Goal: Transaction & Acquisition: Book appointment/travel/reservation

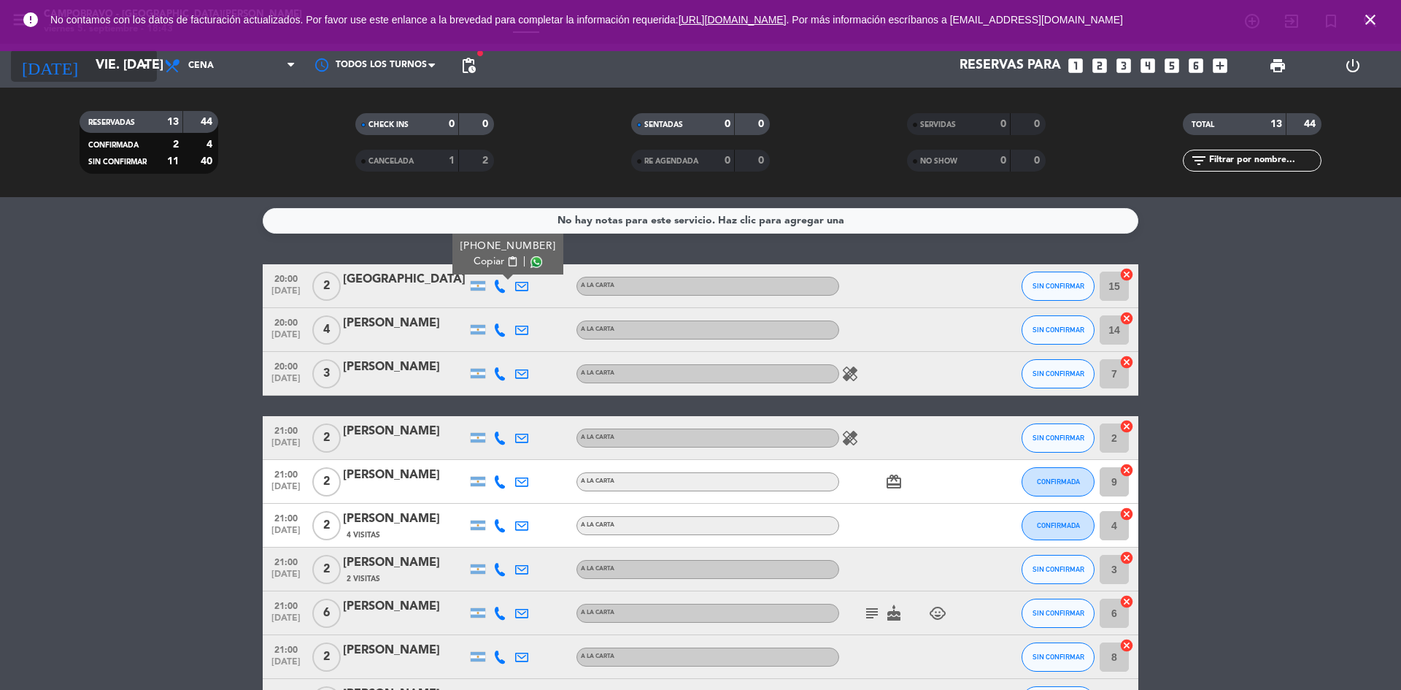
click at [114, 71] on input "vie. [DATE]" at bounding box center [172, 65] width 169 height 29
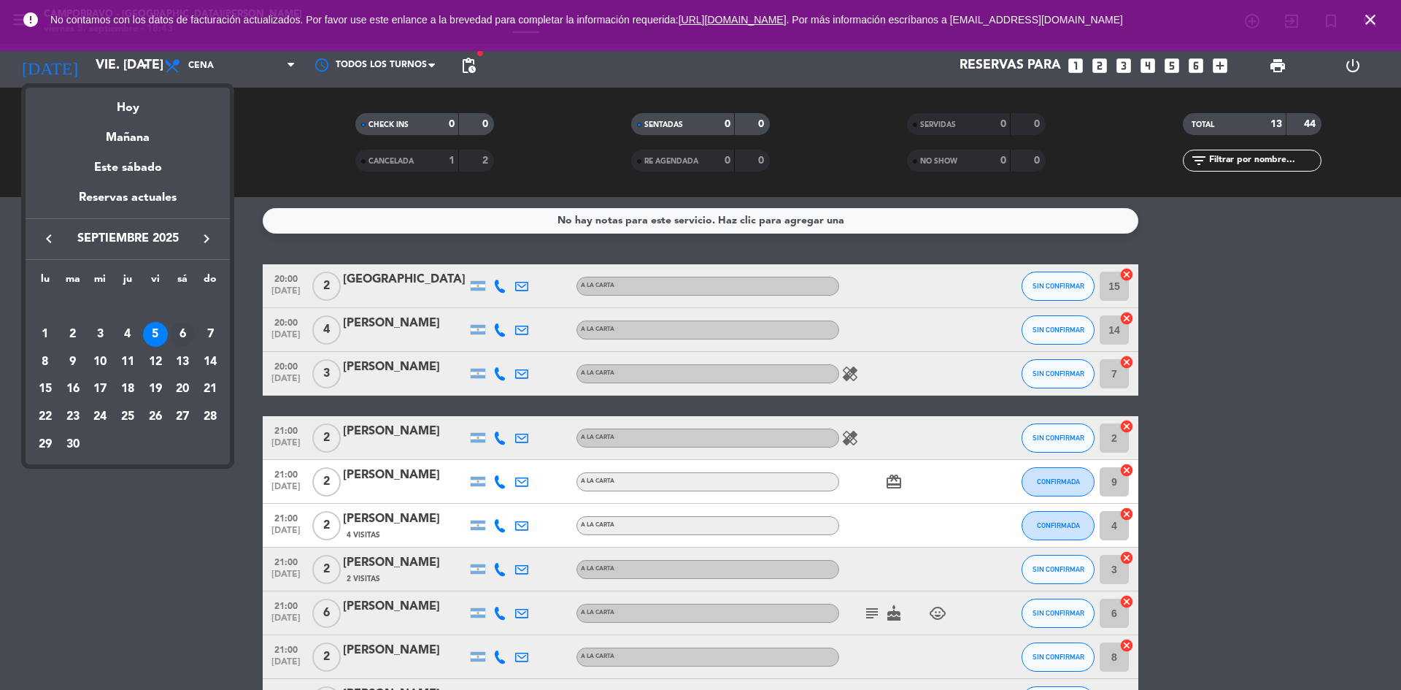
click at [177, 328] on div "6" at bounding box center [182, 334] width 25 height 25
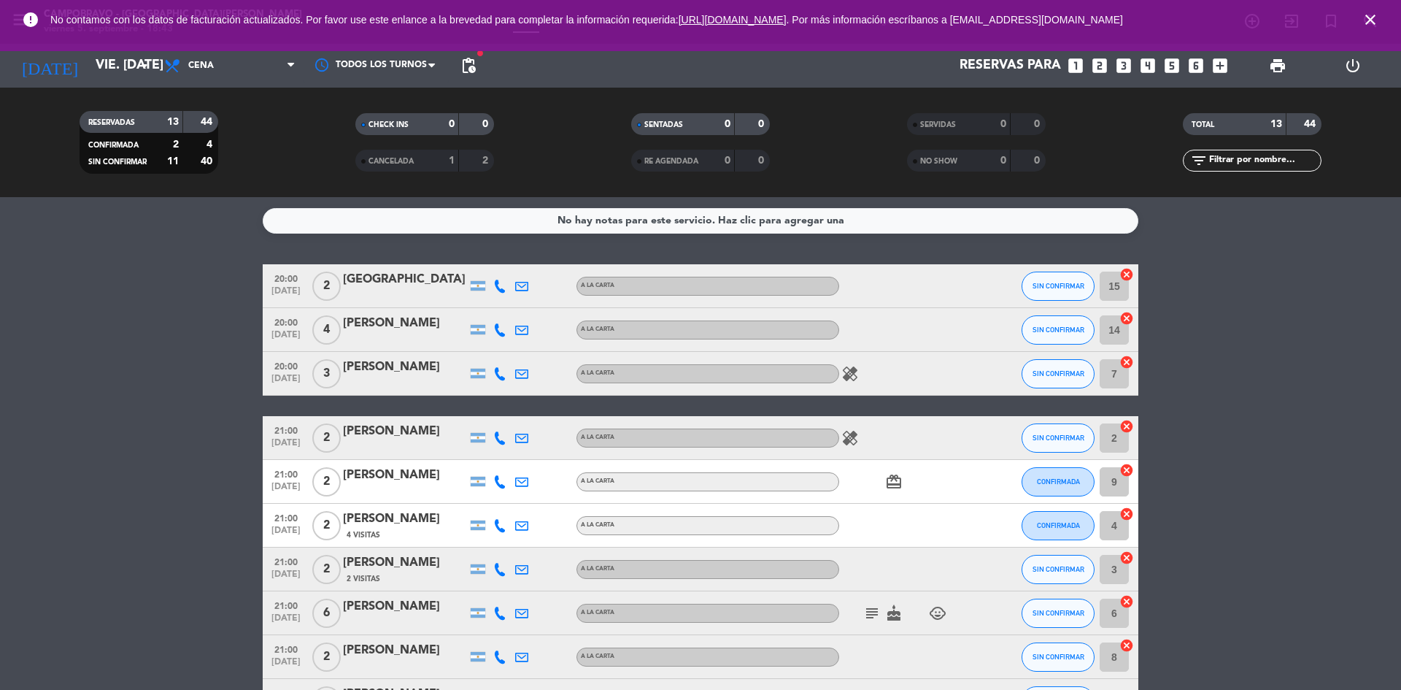
type input "sáb. [DATE]"
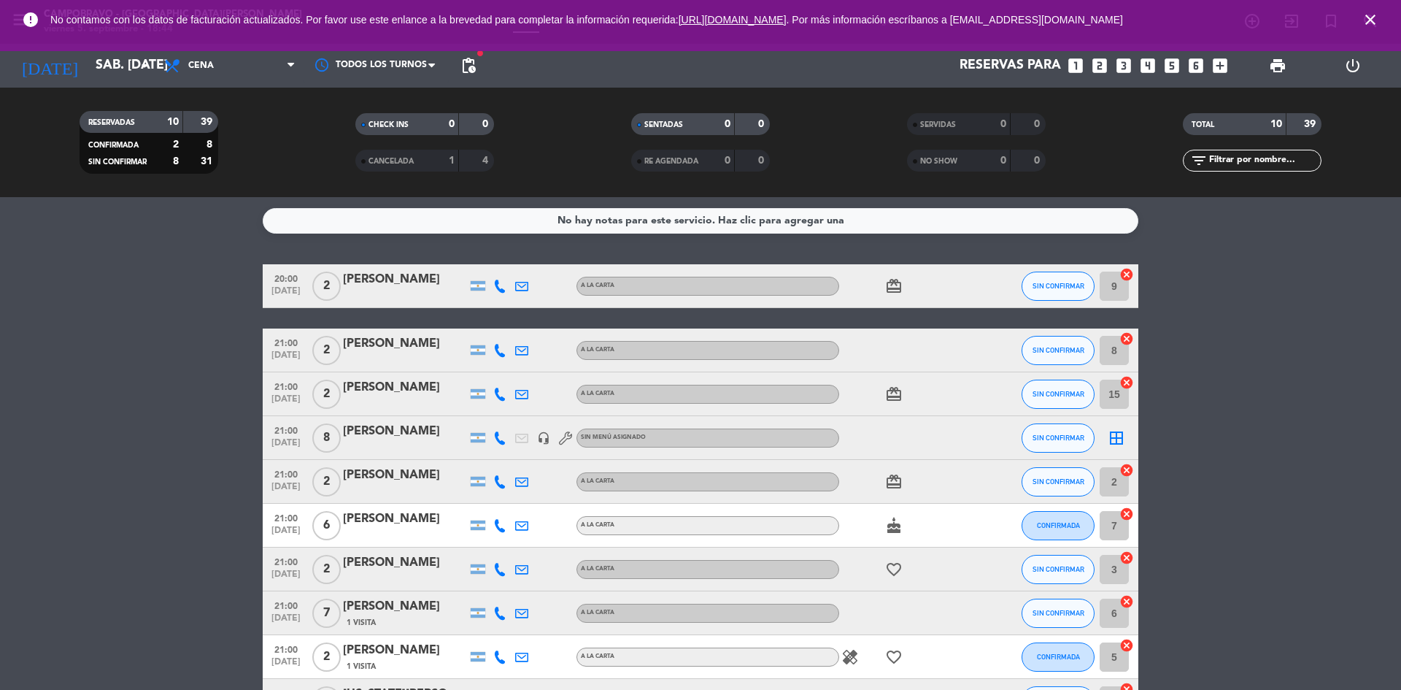
click at [1120, 69] on icon "looks_3" at bounding box center [1123, 65] width 19 height 19
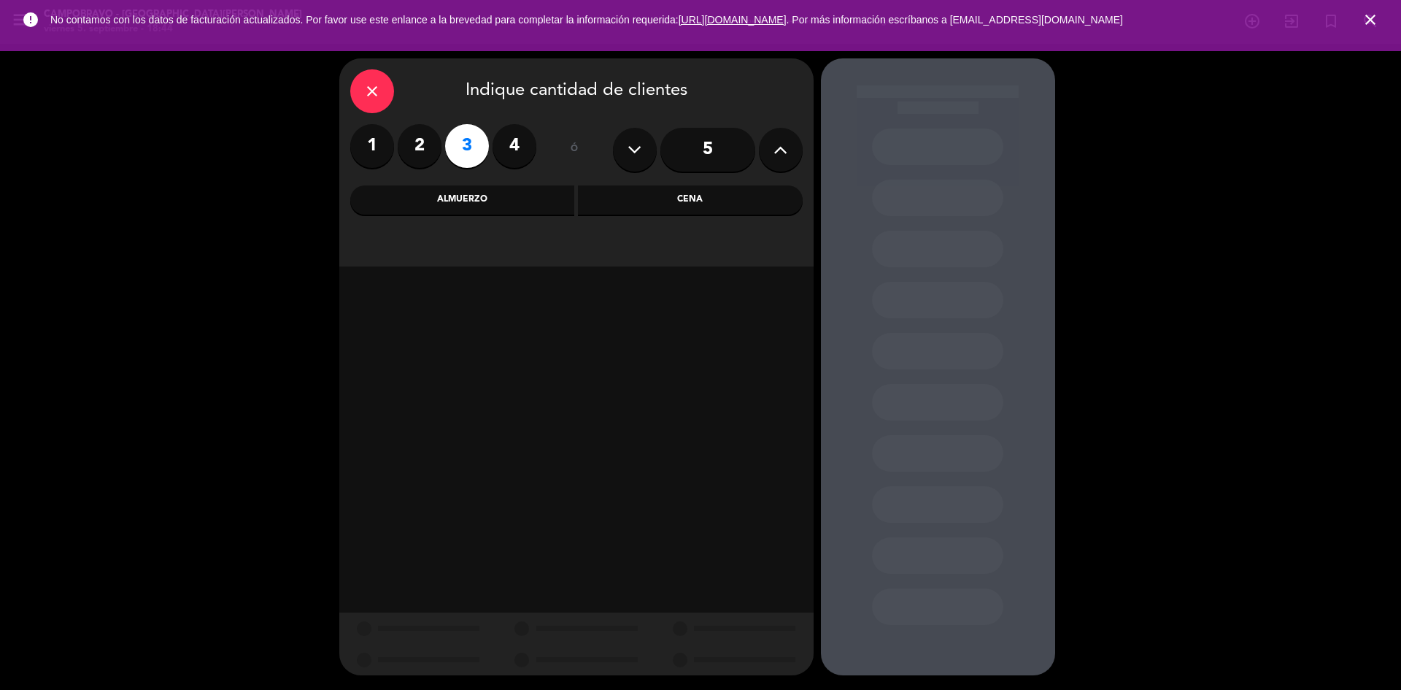
click at [609, 194] on div "Cena" at bounding box center [690, 199] width 225 height 29
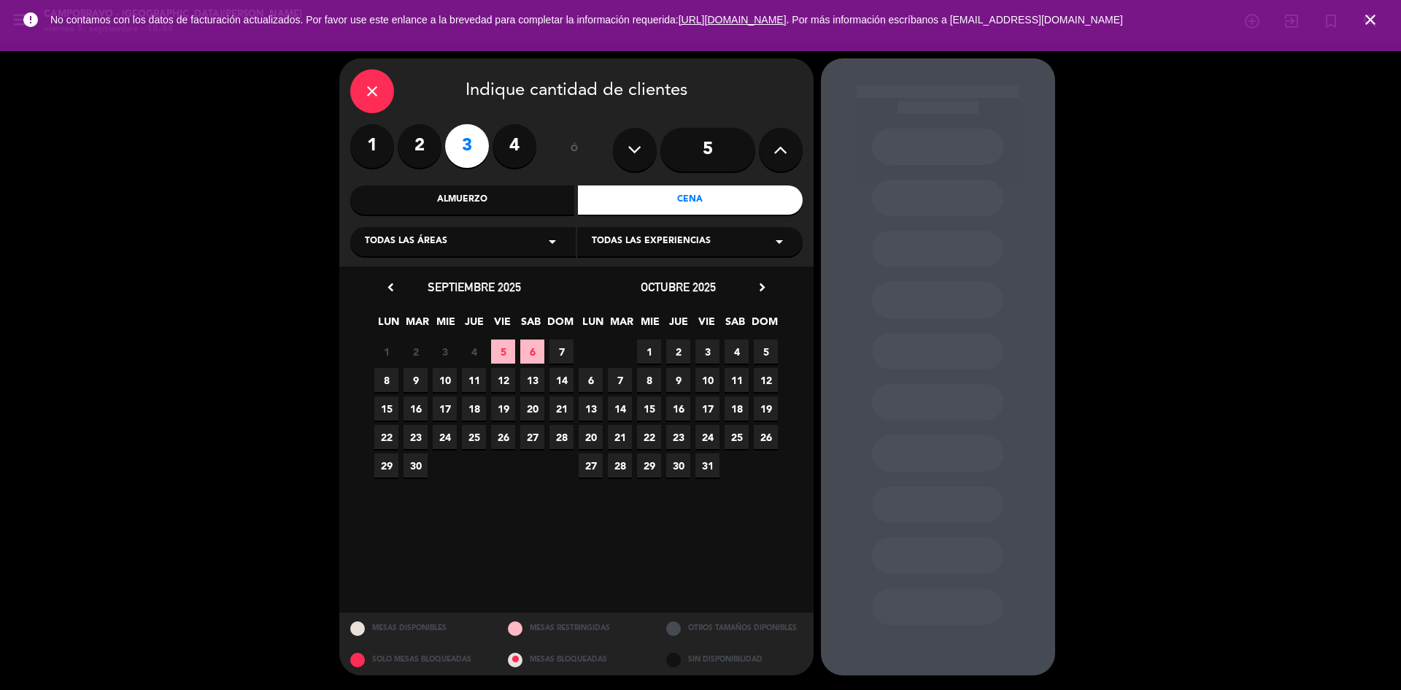
click at [526, 358] on span "6" at bounding box center [532, 351] width 24 height 24
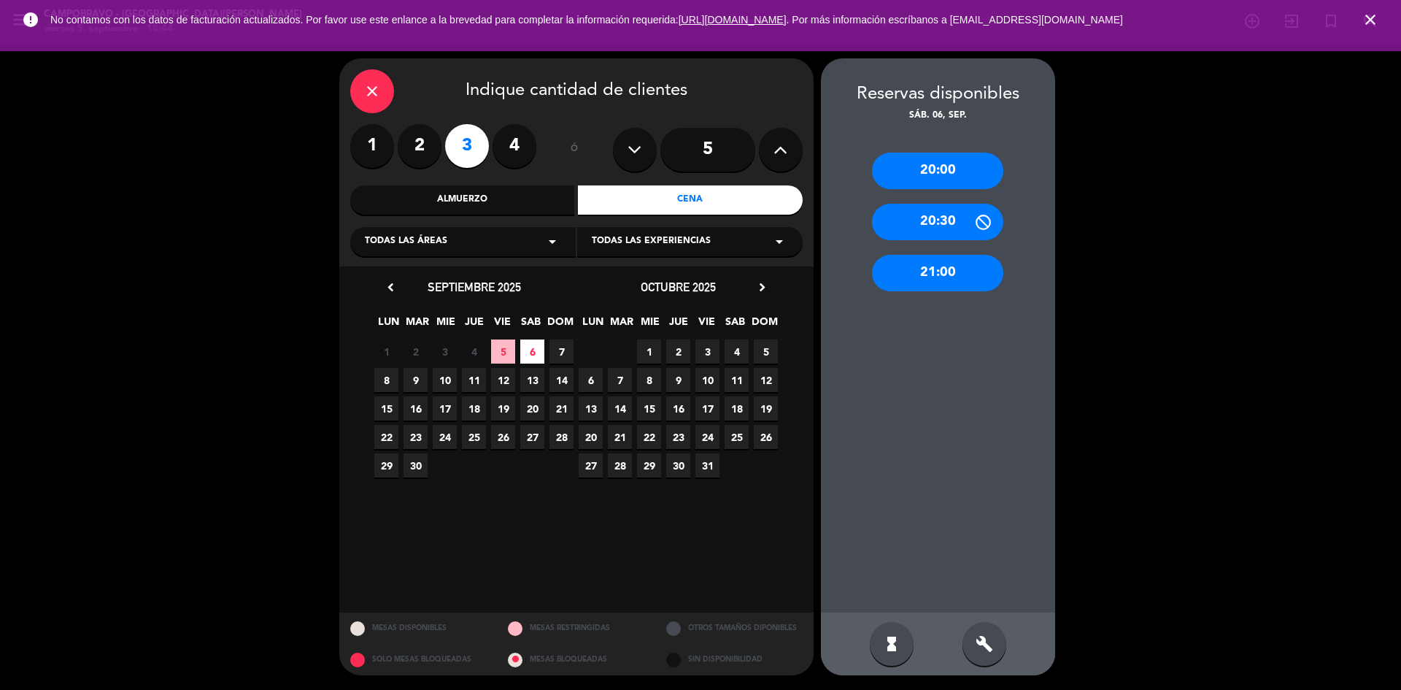
click at [982, 654] on div "build" at bounding box center [984, 644] width 44 height 44
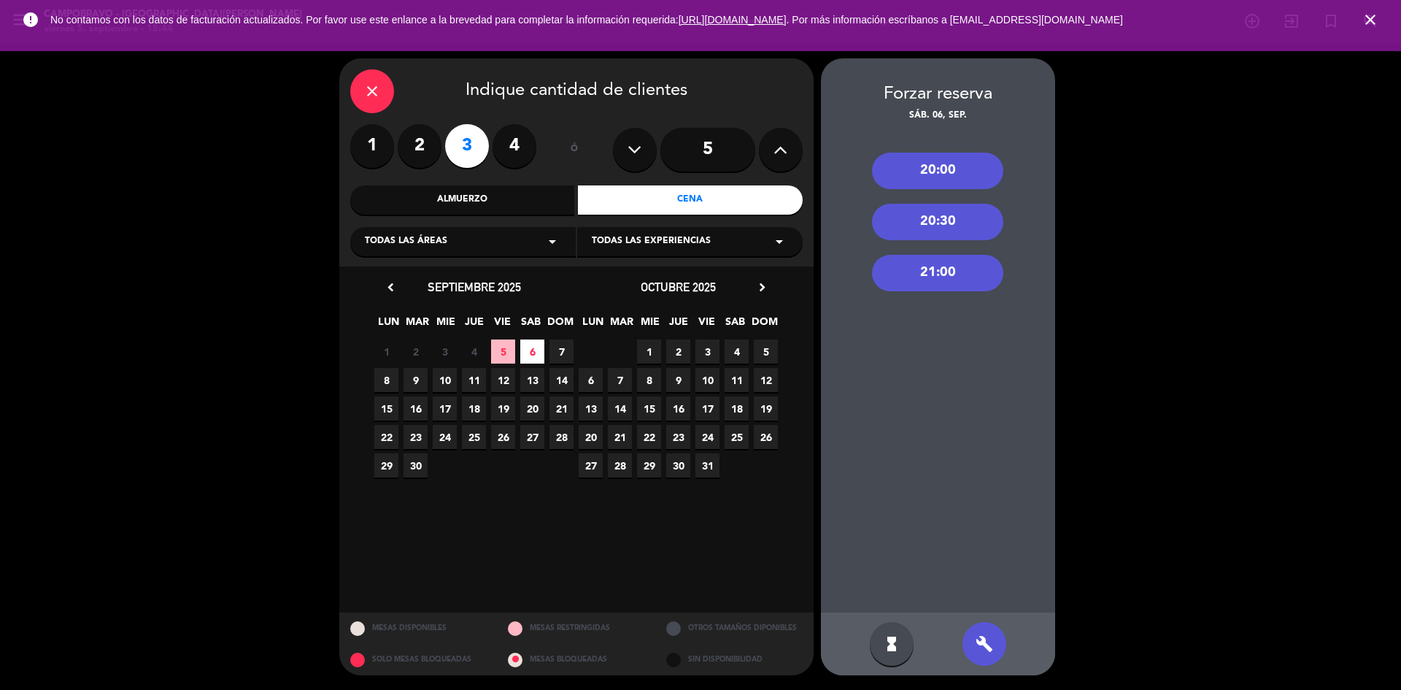
click at [937, 271] on div "21:00" at bounding box center [937, 273] width 131 height 36
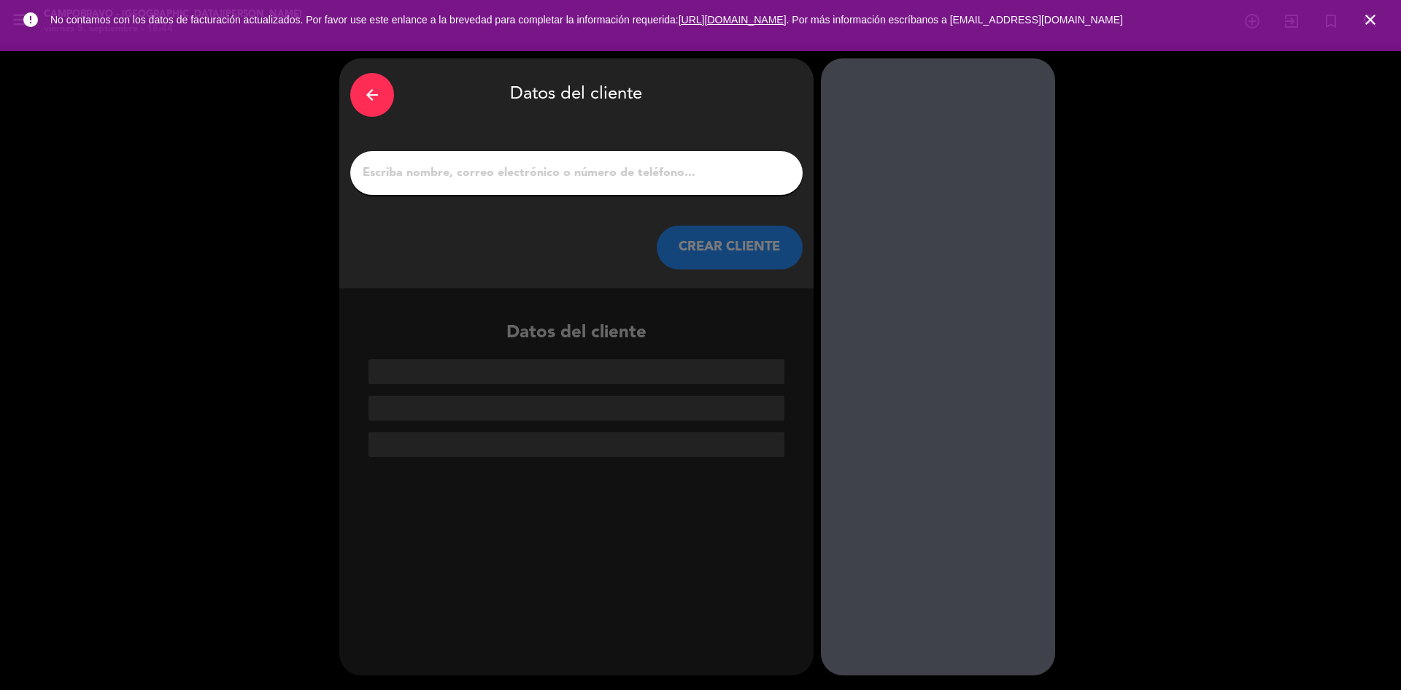
click at [372, 93] on icon "arrow_back" at bounding box center [372, 95] width 18 height 18
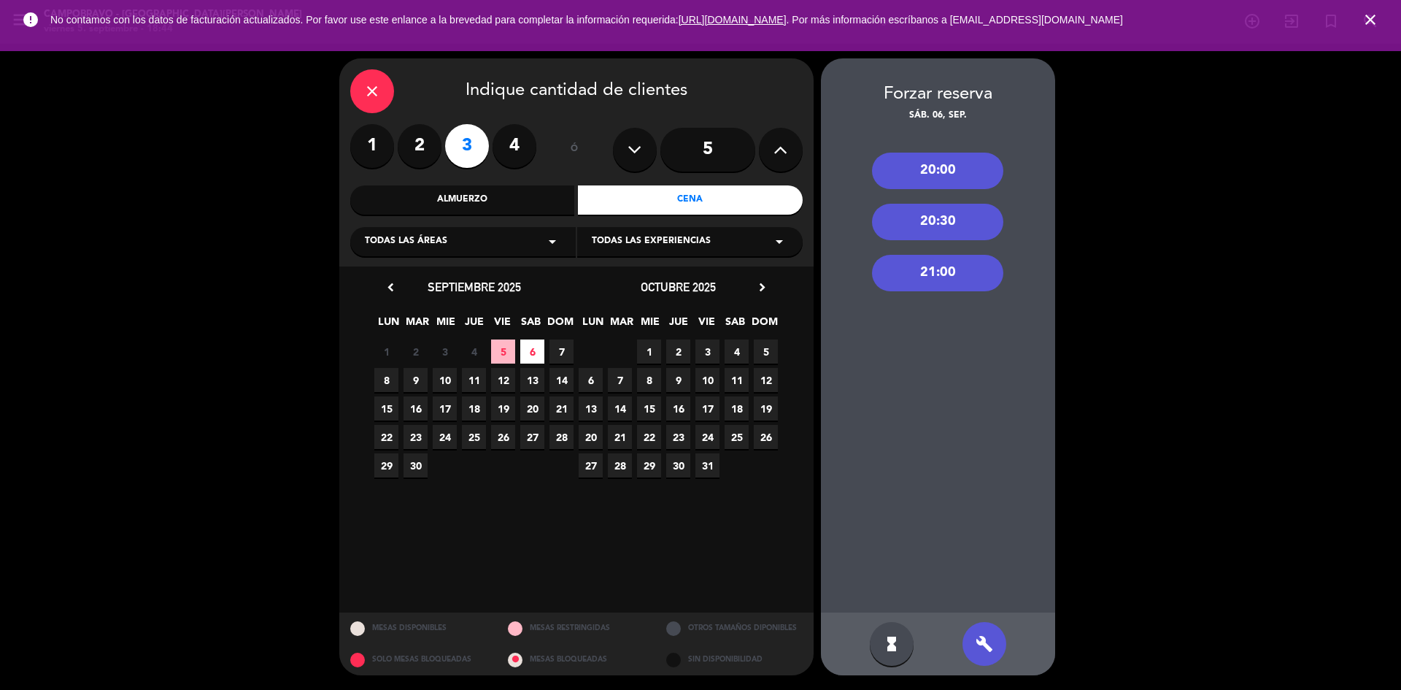
click at [956, 175] on div "20:00" at bounding box center [937, 170] width 131 height 36
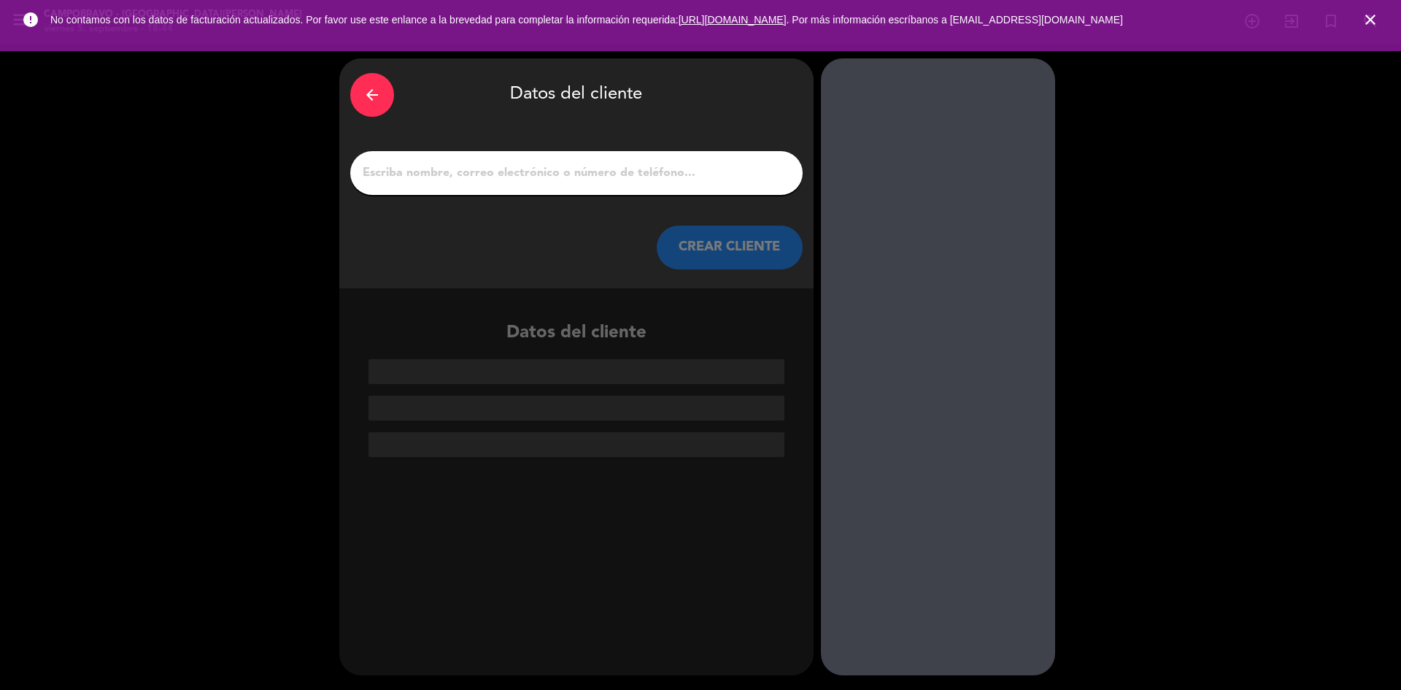
click at [603, 172] on input "1" at bounding box center [576, 173] width 430 height 20
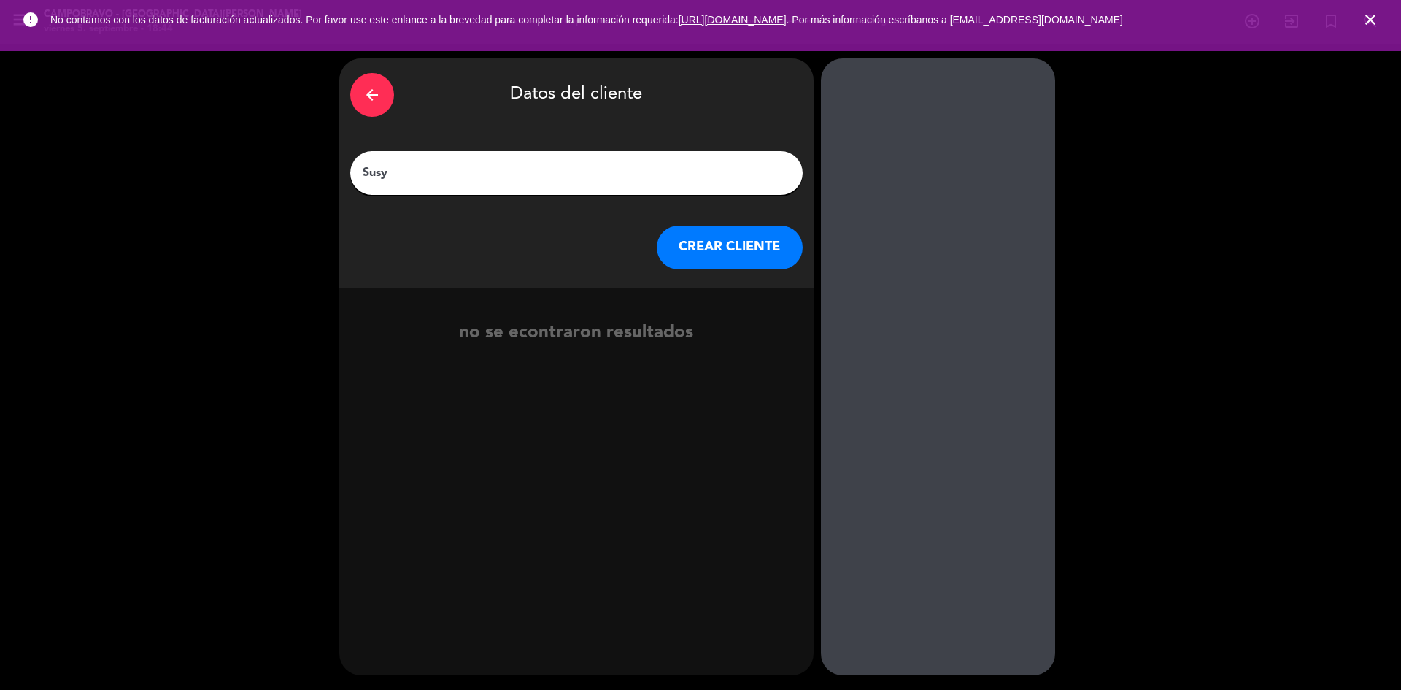
type input "Susy"
click at [708, 243] on button "CREAR CLIENTE" at bounding box center [730, 247] width 146 height 44
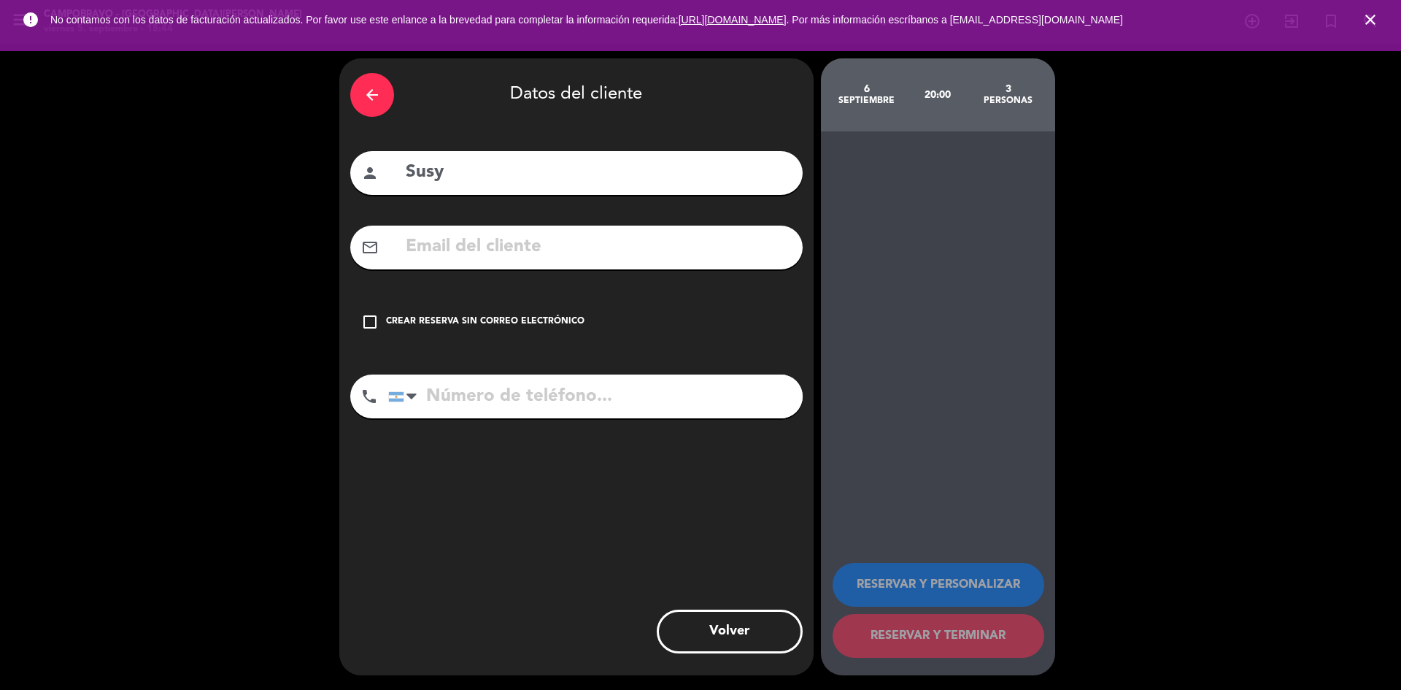
click at [366, 317] on icon "check_box_outline_blank" at bounding box center [370, 322] width 18 height 18
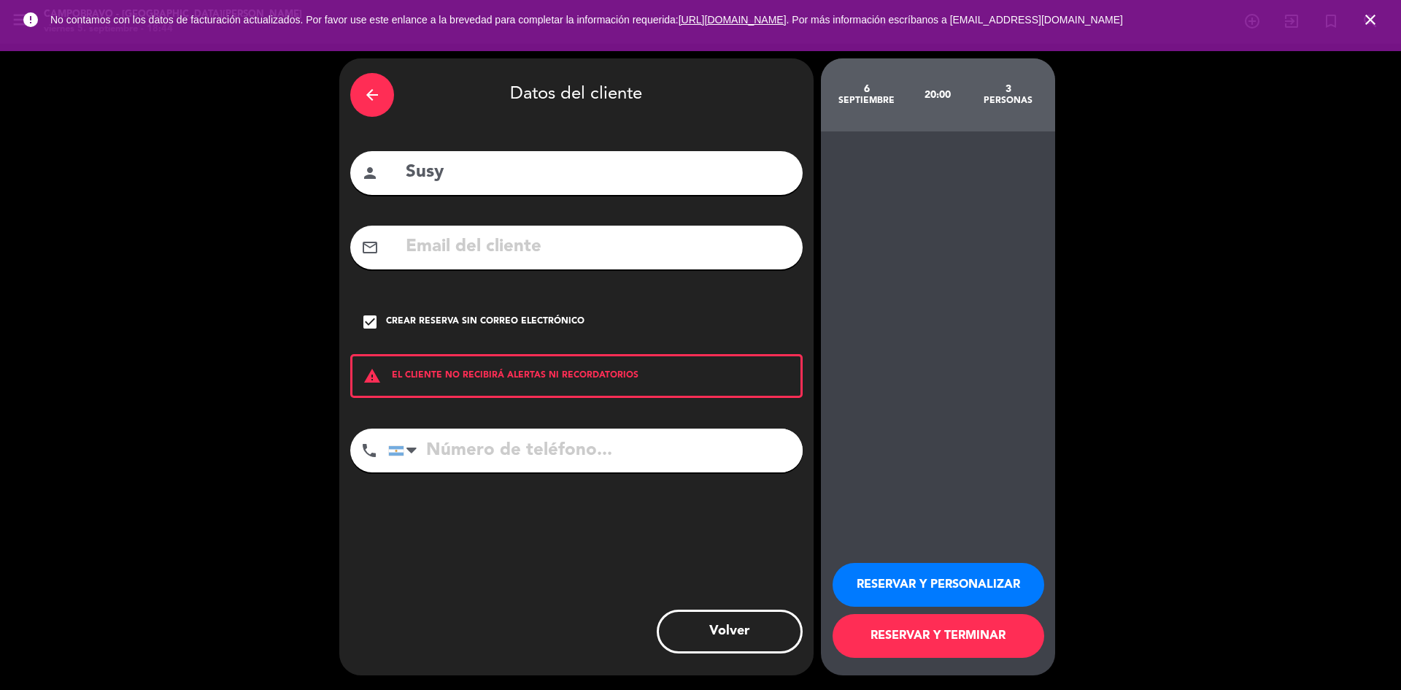
click at [472, 449] on input "tel" at bounding box center [595, 450] width 414 height 44
paste input "[PHONE_NUMBER]"
type input "[PHONE_NUMBER]"
click at [954, 649] on button "RESERVAR Y TERMINAR" at bounding box center [939, 636] width 212 height 44
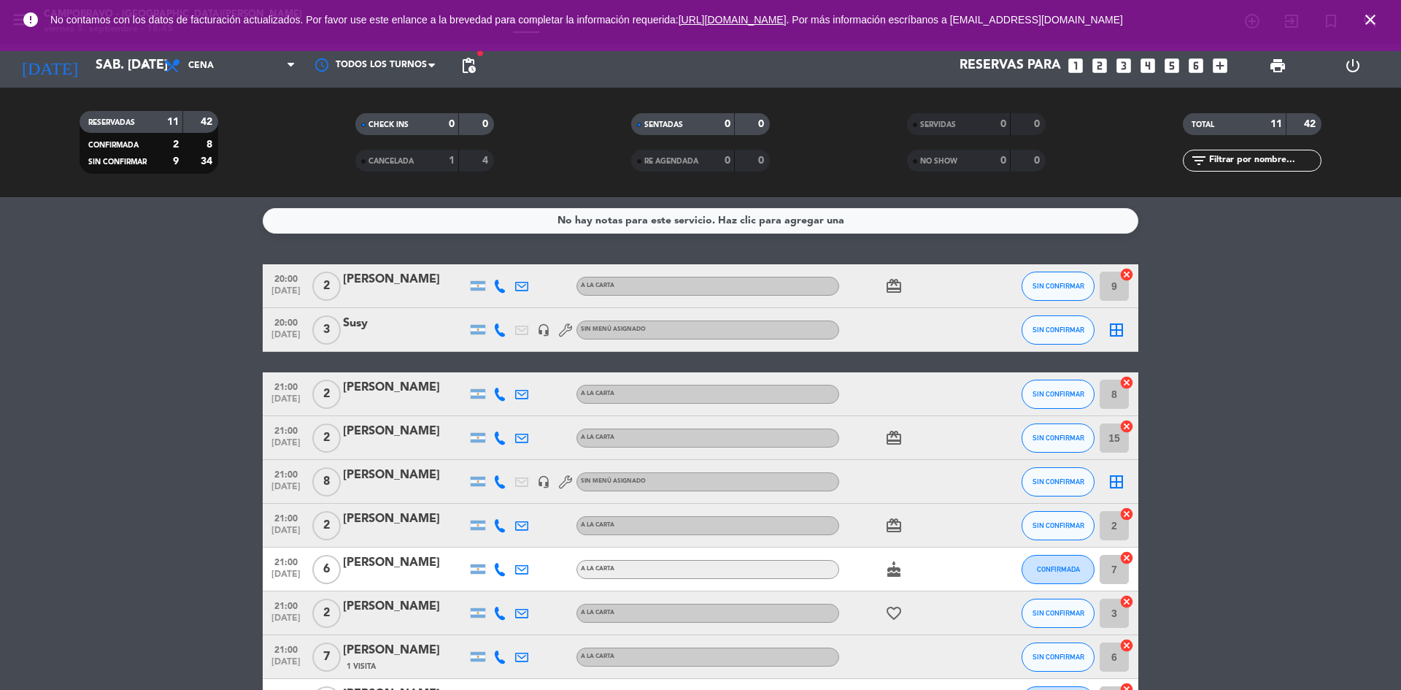
click at [1368, 17] on icon "close" at bounding box center [1371, 20] width 18 height 18
